Goal: Transaction & Acquisition: Register for event/course

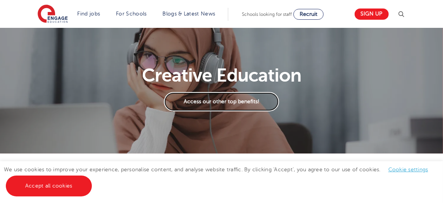
click at [194, 106] on link "Access our other top benefits!" at bounding box center [221, 101] width 115 height 19
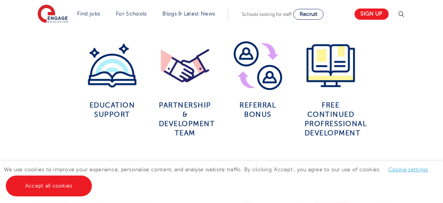
scroll to position [320, 0]
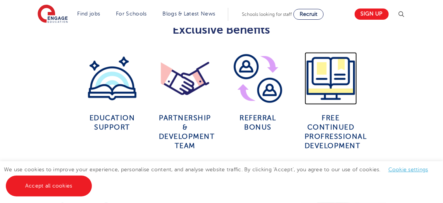
click at [320, 91] on img at bounding box center [330, 78] width 52 height 52
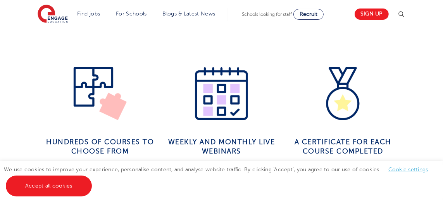
scroll to position [523, 0]
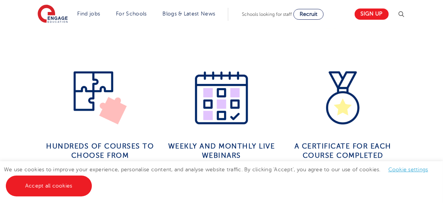
click at [120, 108] on img at bounding box center [100, 98] width 56 height 56
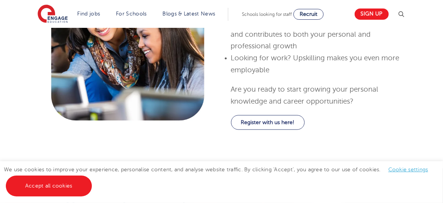
scroll to position [789, 0]
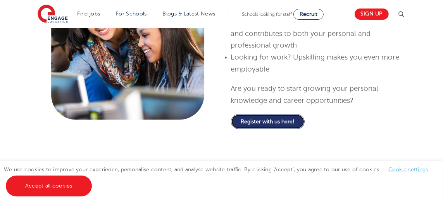
click at [254, 121] on link "Register with us here!" at bounding box center [268, 122] width 74 height 15
